Goal: Task Accomplishment & Management: Use online tool/utility

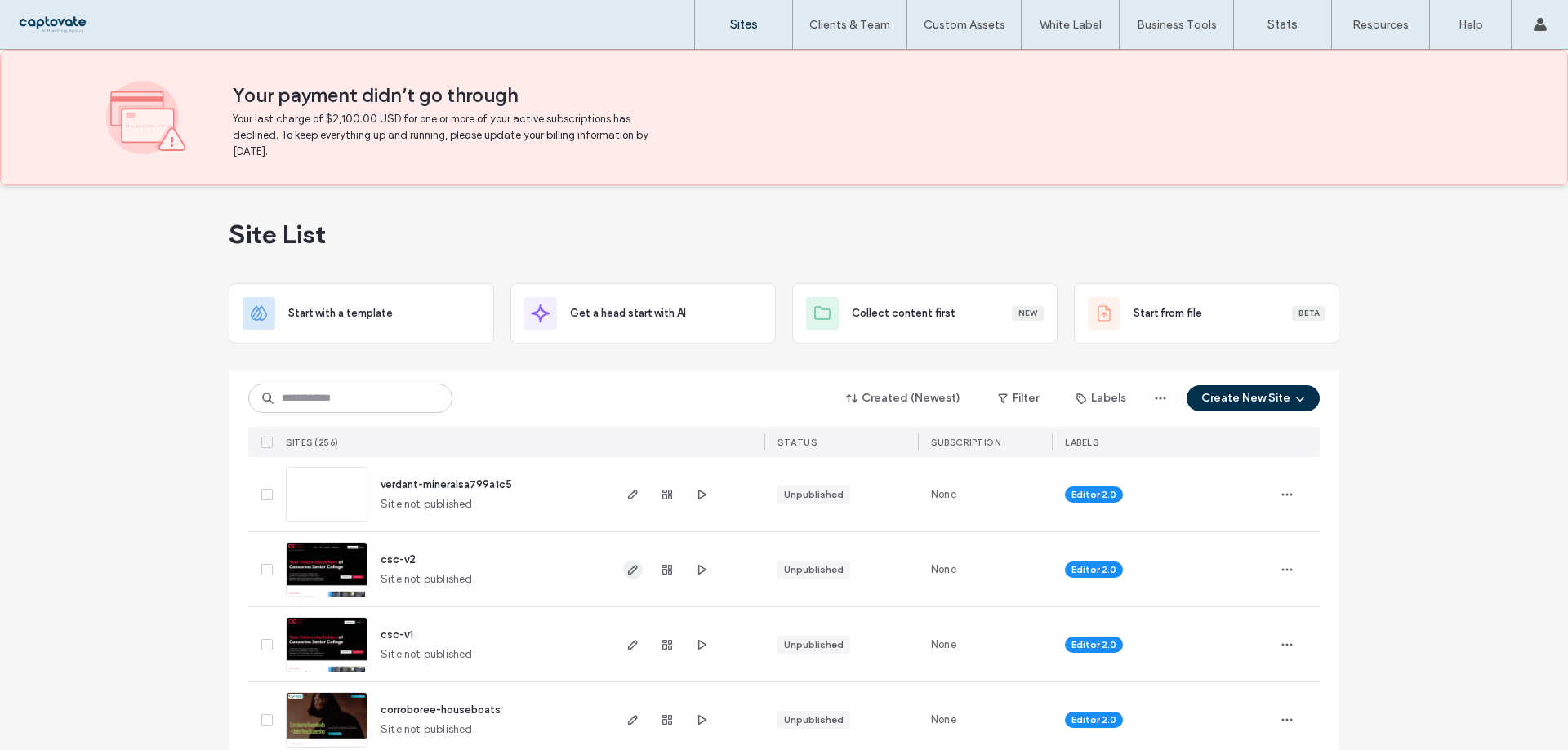
click at [633, 569] on icon "button" at bounding box center [632, 569] width 13 height 13
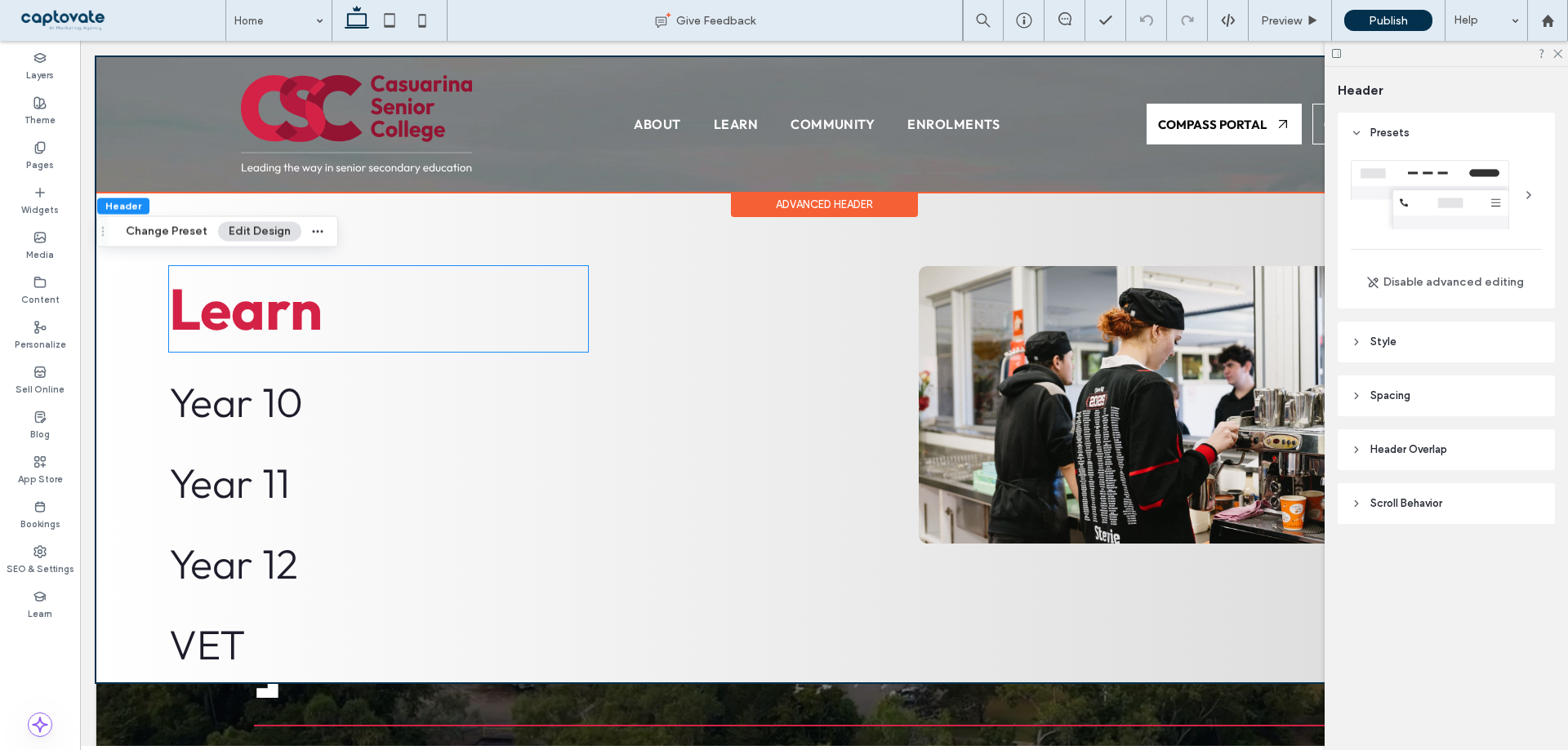
click at [269, 323] on strong "Learn" at bounding box center [246, 308] width 154 height 72
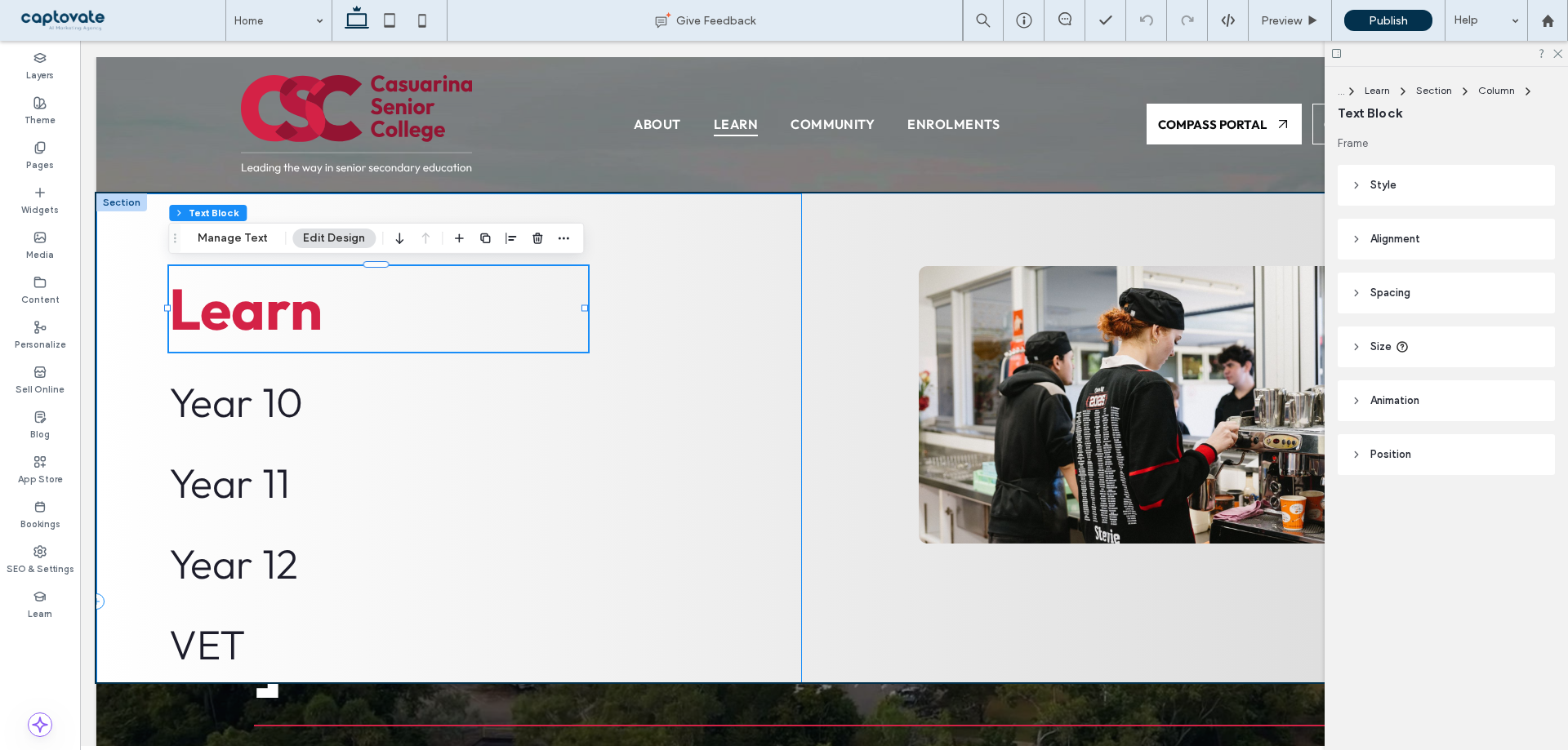
click at [708, 322] on div "Learn Year 10 Year 11 Year 12 VET NTCET [GEOGRAPHIC_DATA]" at bounding box center [449, 602] width 706 height 817
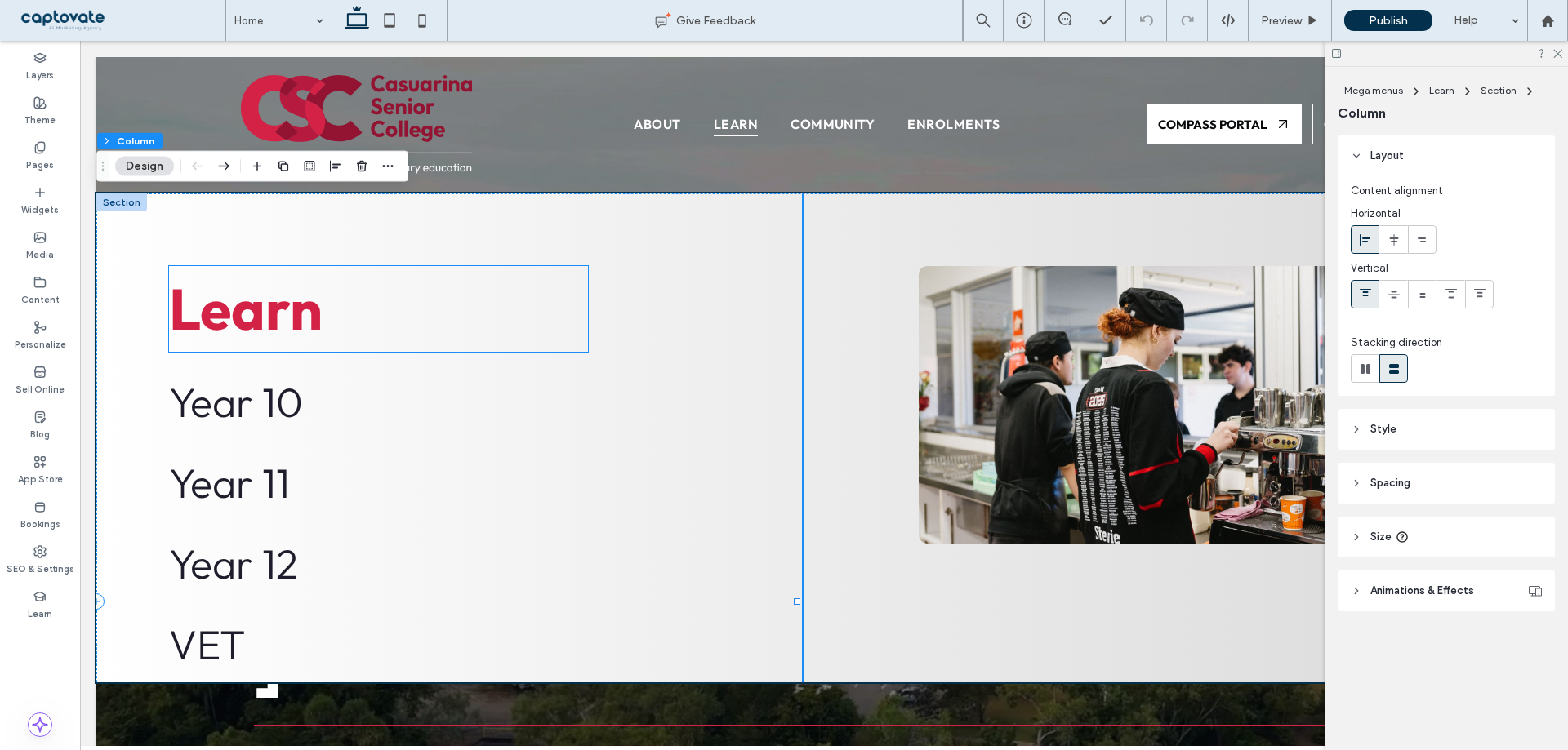
click at [240, 310] on strong "Learn" at bounding box center [246, 308] width 154 height 72
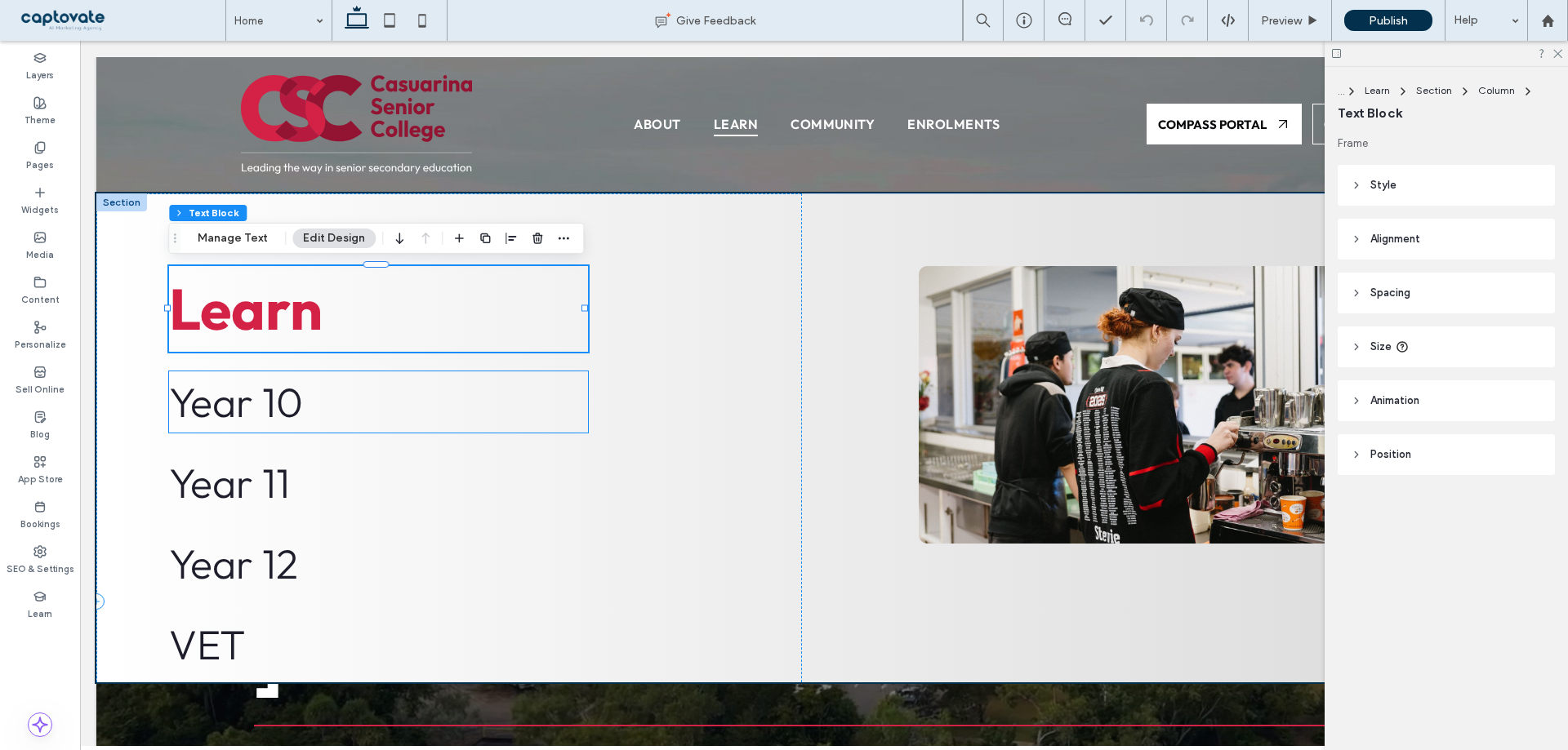
click at [249, 403] on span "Year 10" at bounding box center [236, 402] width 134 height 51
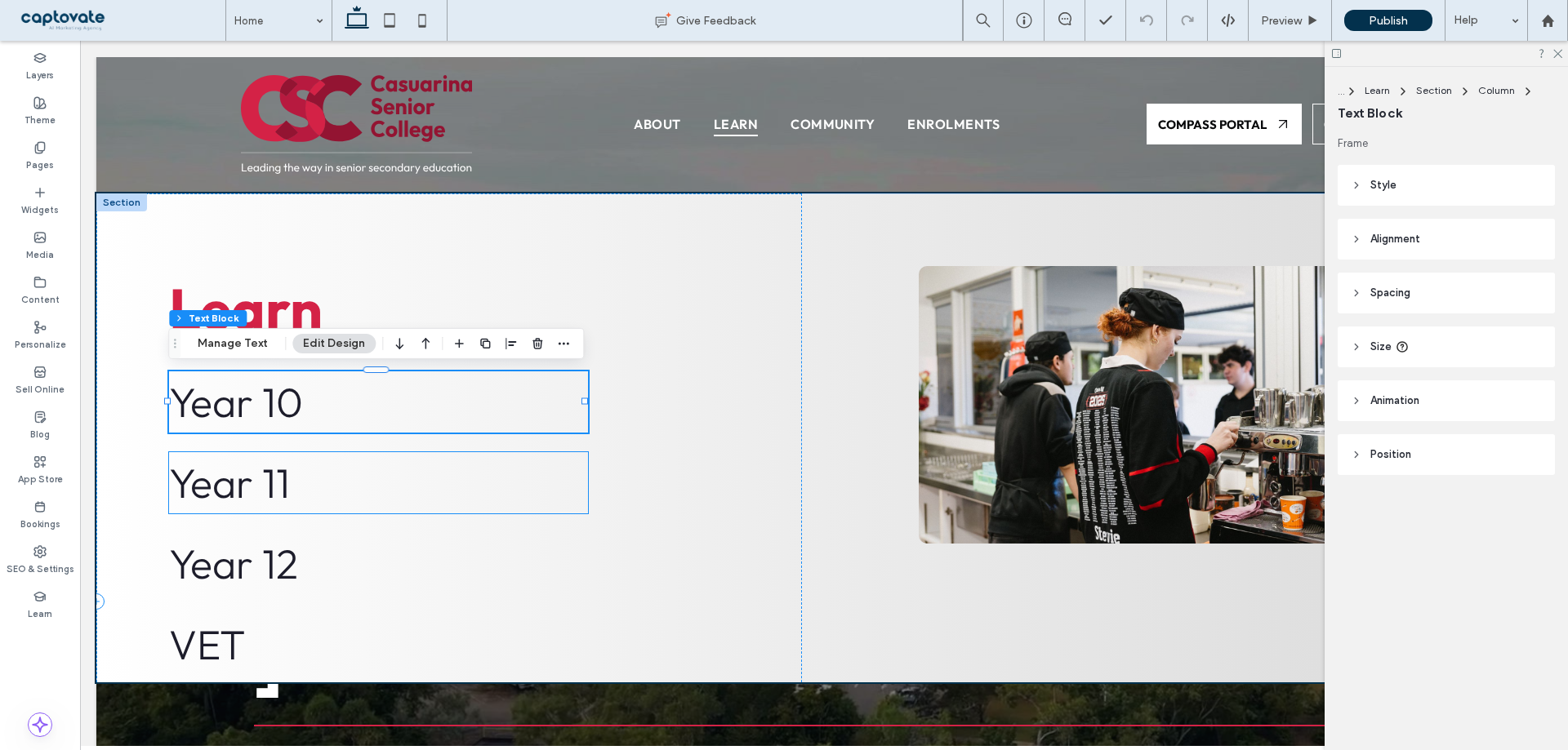
click at [257, 480] on span "Year 11" at bounding box center [229, 483] width 121 height 51
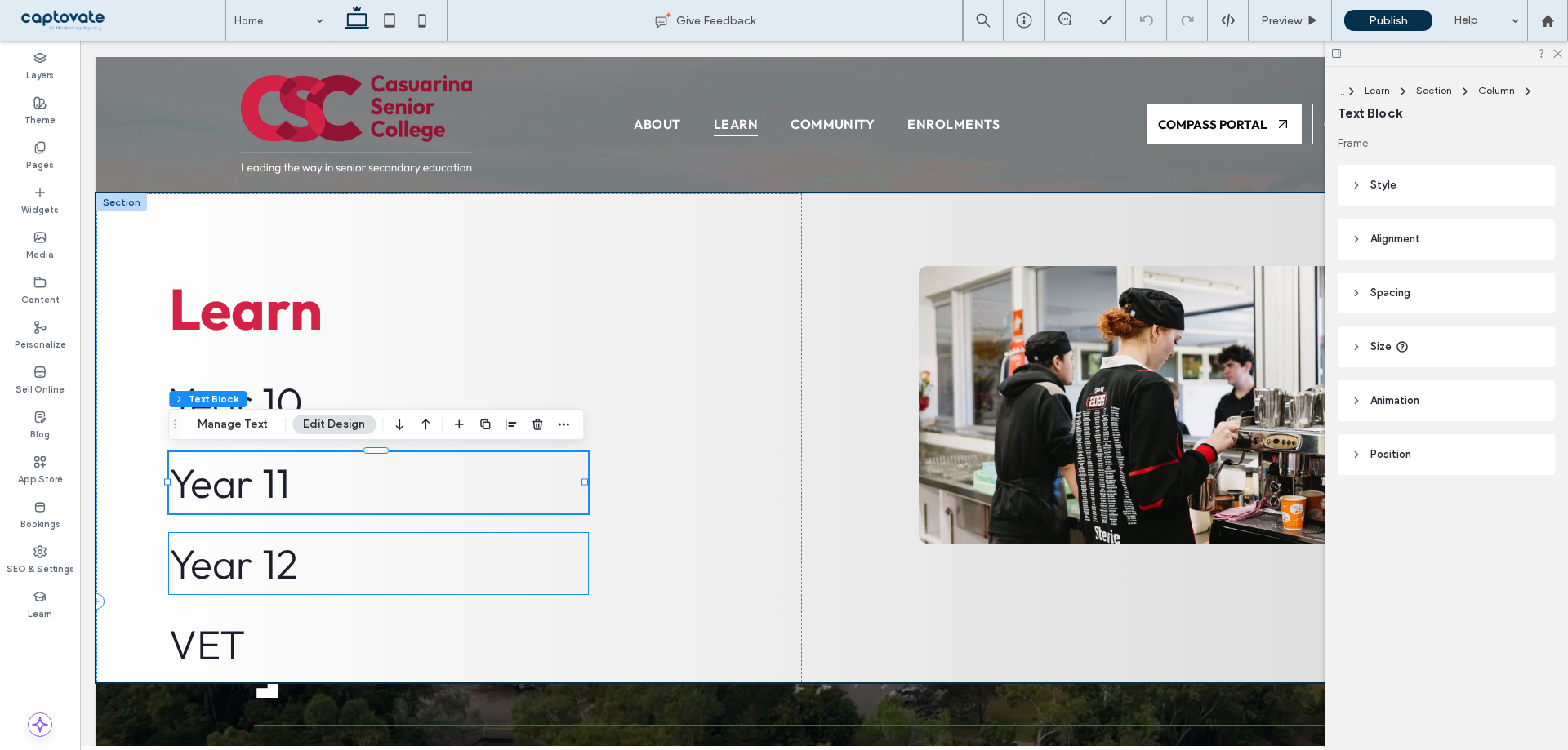
click at [269, 561] on span "Year 12" at bounding box center [234, 563] width 129 height 51
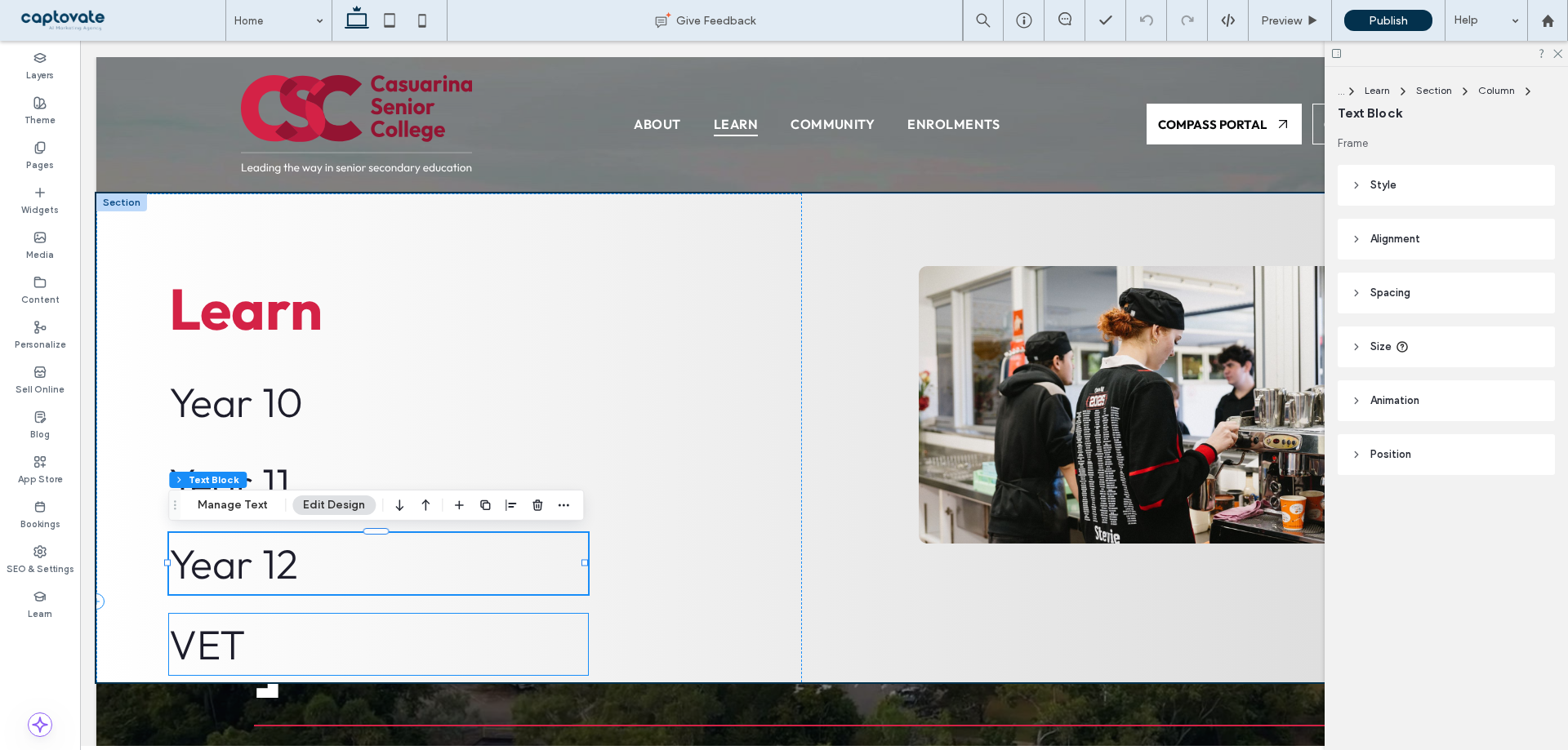
click at [216, 640] on span "VET" at bounding box center [208, 644] width 76 height 51
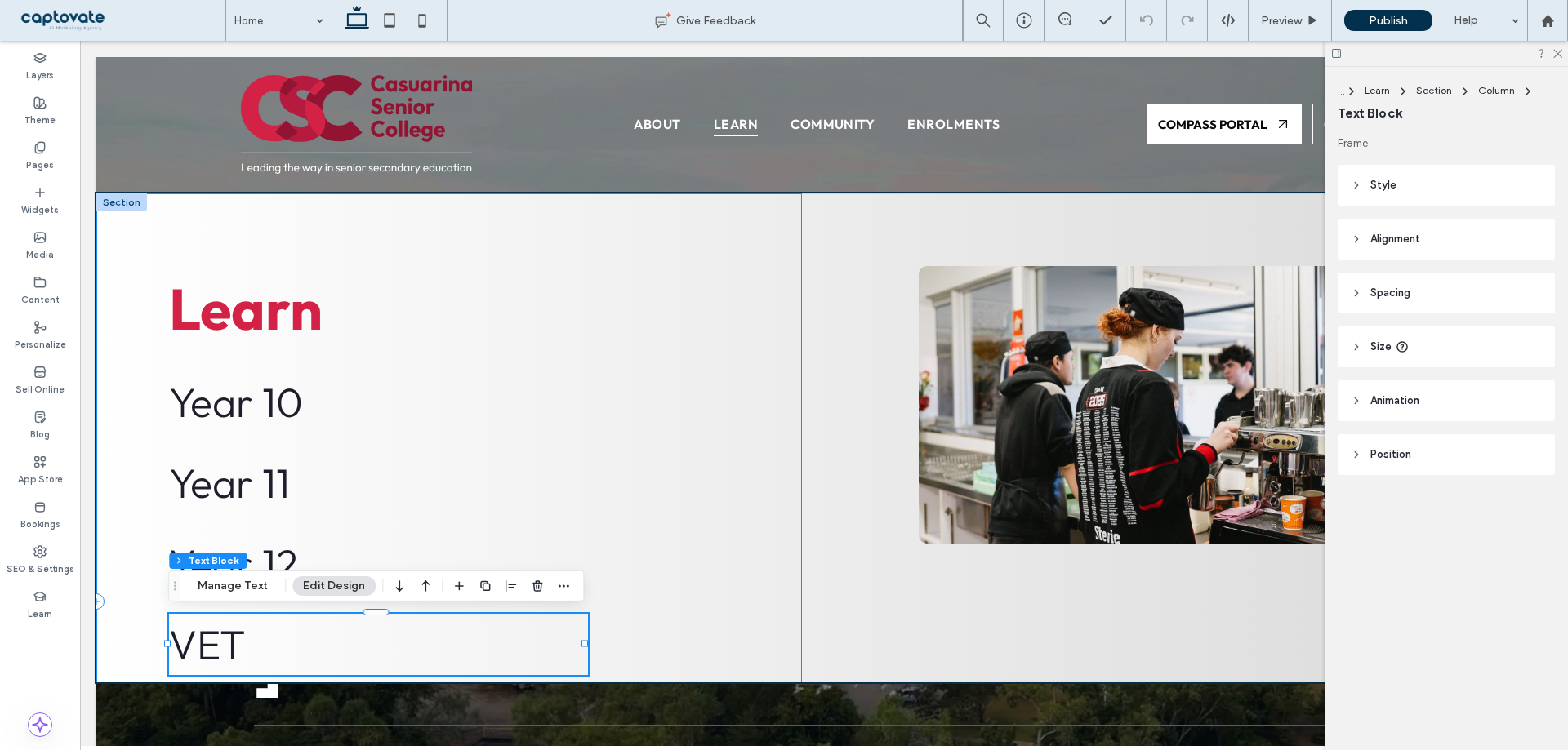
click at [713, 364] on div "Learn Year 10 Year 11 Year 12 VET NTCET [GEOGRAPHIC_DATA]" at bounding box center [449, 602] width 706 height 817
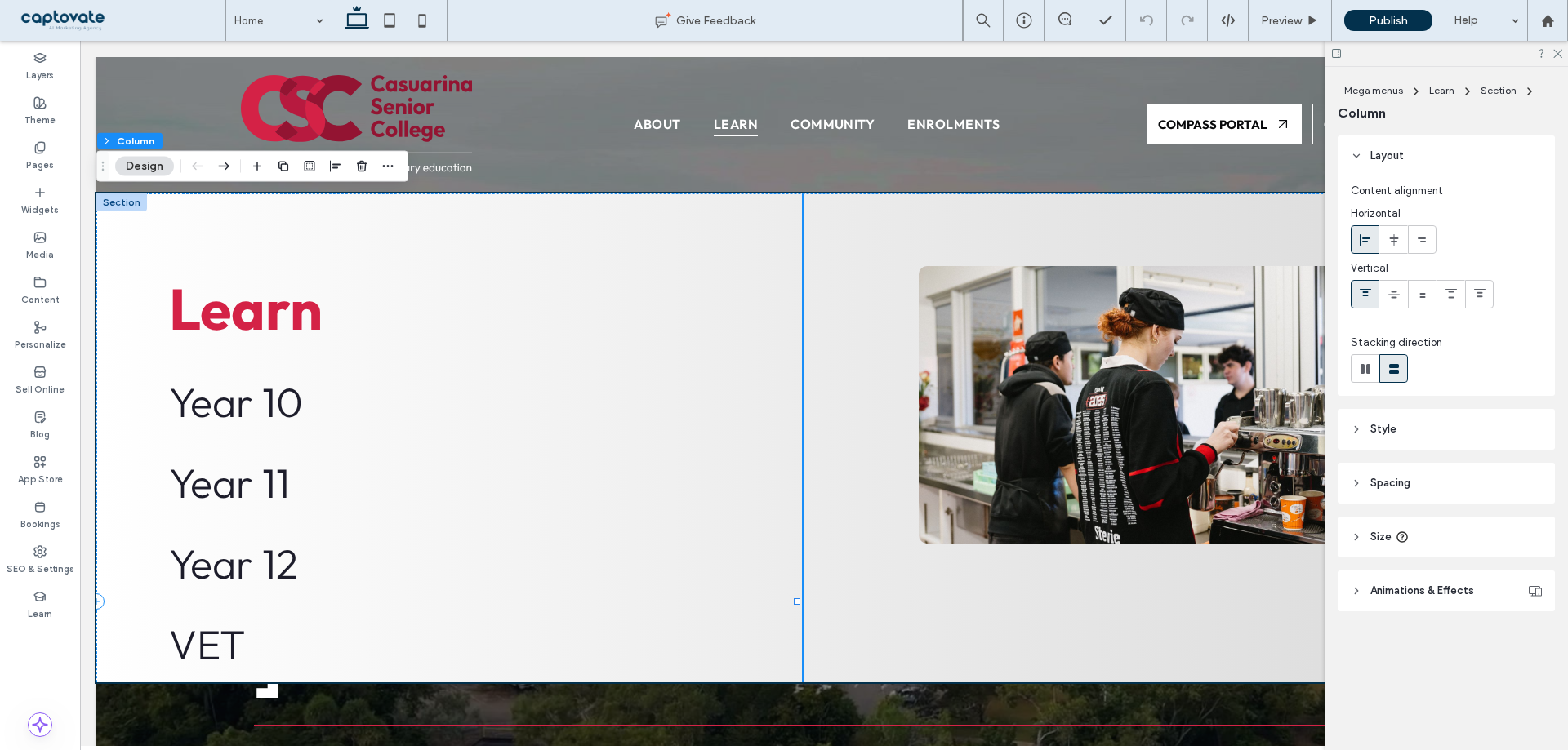
click at [550, 213] on div "Learn Year 10 Year 11 Year 12 VET NTCET [GEOGRAPHIC_DATA]" at bounding box center [449, 602] width 706 height 817
